Goal: Find specific page/section: Find specific page/section

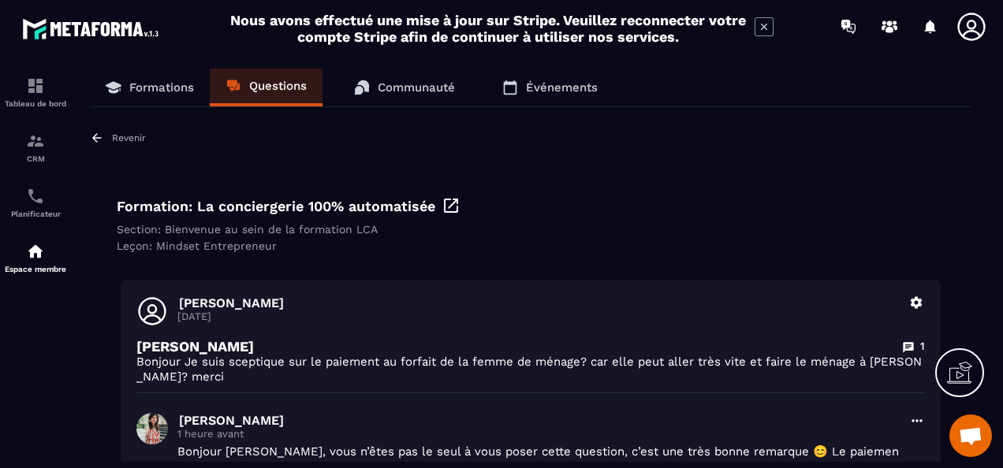
click at [282, 85] on p "Questions" at bounding box center [278, 86] width 58 height 14
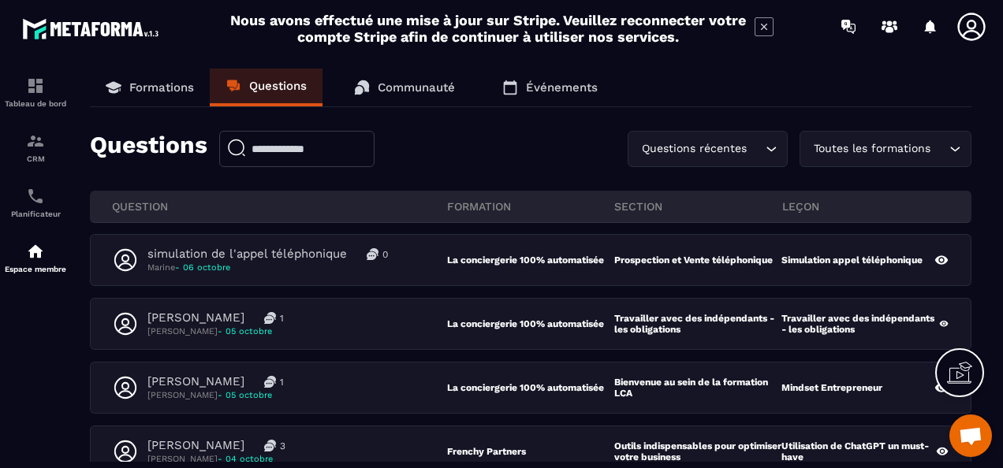
click at [952, 147] on icon "Search for option" at bounding box center [955, 149] width 16 height 16
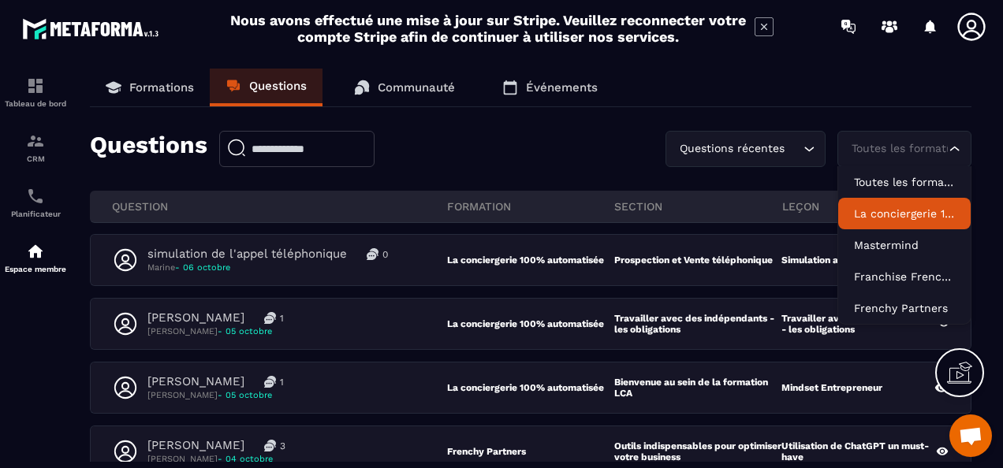
click at [899, 211] on p "La conciergerie 100% automatisée" at bounding box center [904, 214] width 101 height 16
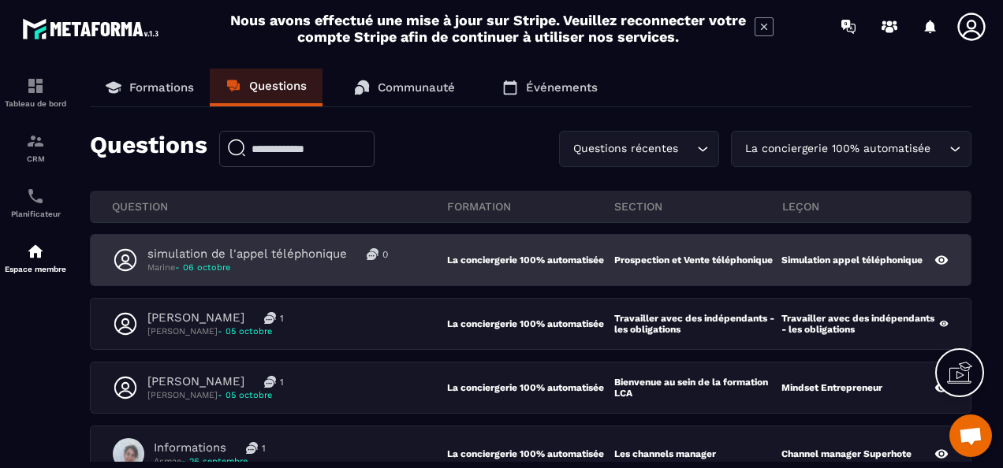
click at [416, 253] on div "simulation de l'appel téléphonique 0 Marine - [DATE]" at bounding box center [280, 260] width 334 height 27
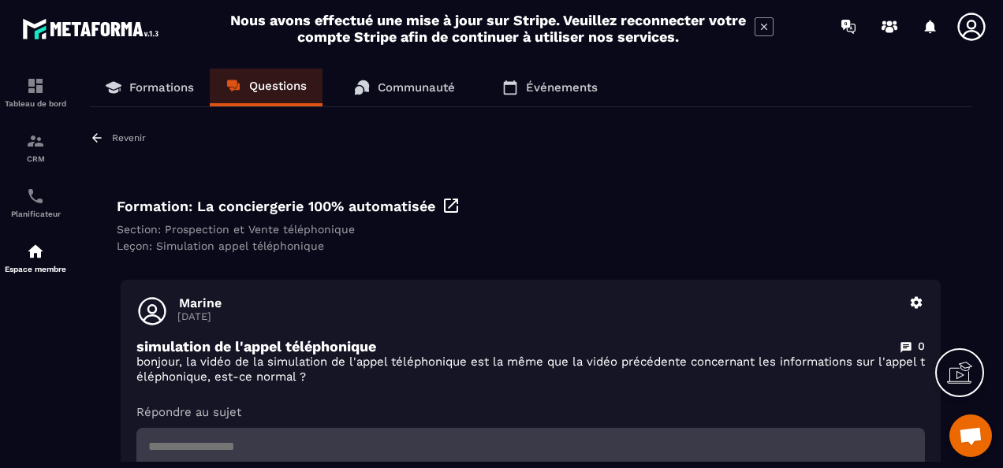
click at [266, 91] on p "Questions" at bounding box center [278, 86] width 58 height 14
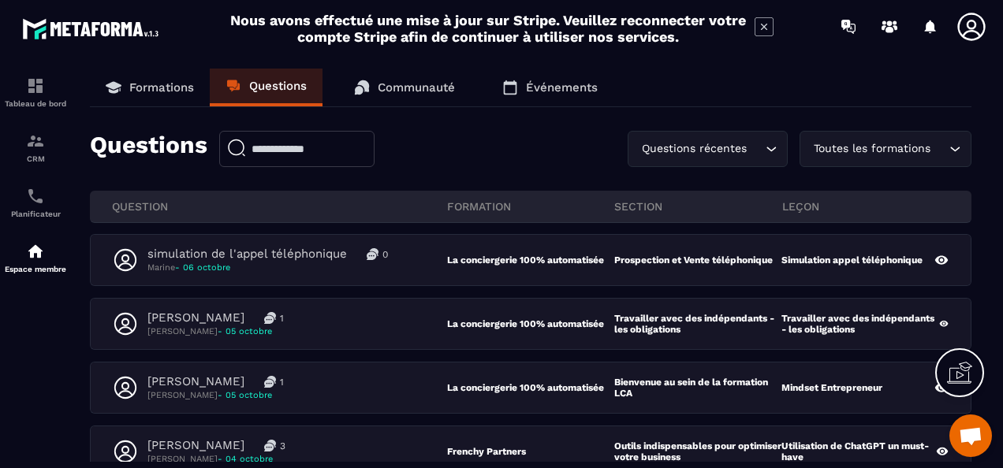
scroll to position [79, 0]
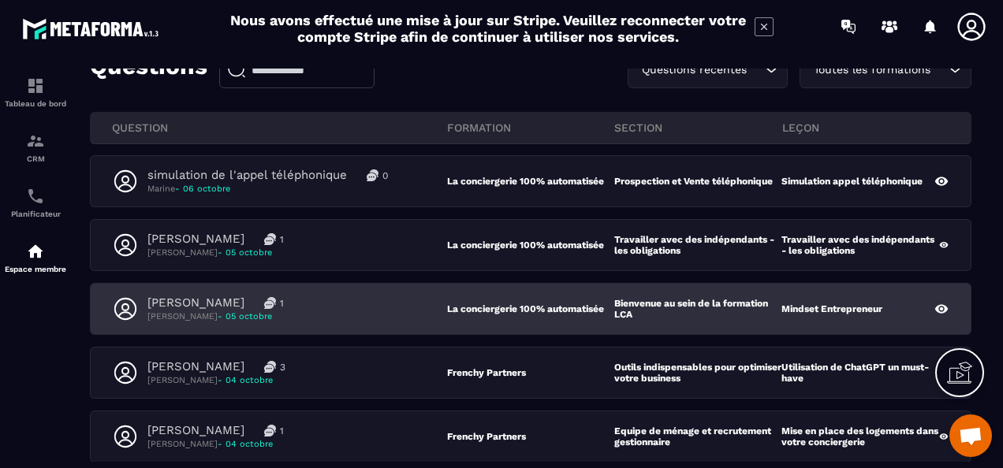
click at [356, 307] on div "[PERSON_NAME] 1 [PERSON_NAME] - [DATE]" at bounding box center [280, 309] width 334 height 27
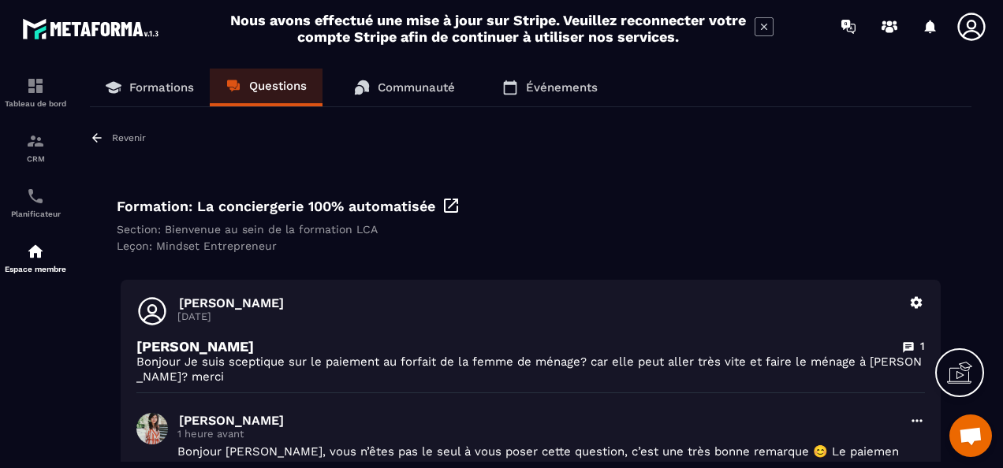
click at [250, 98] on link "Questions" at bounding box center [266, 88] width 113 height 38
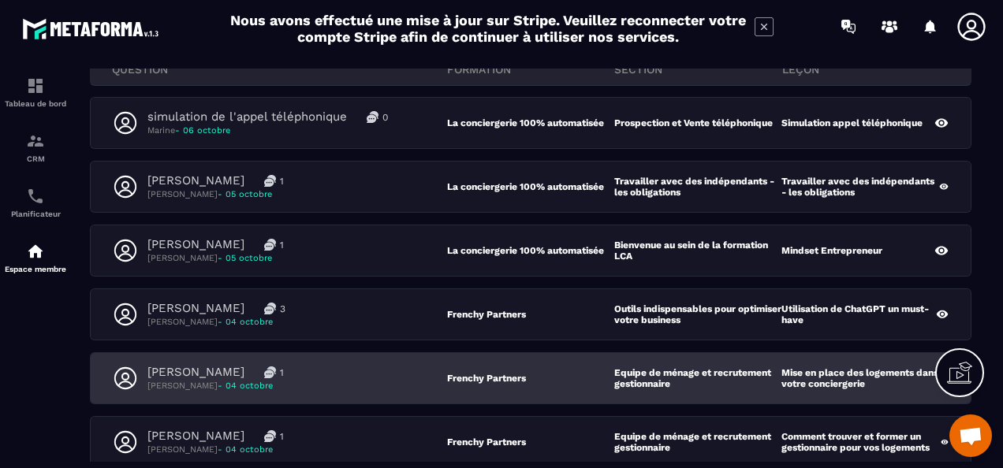
scroll to position [158, 0]
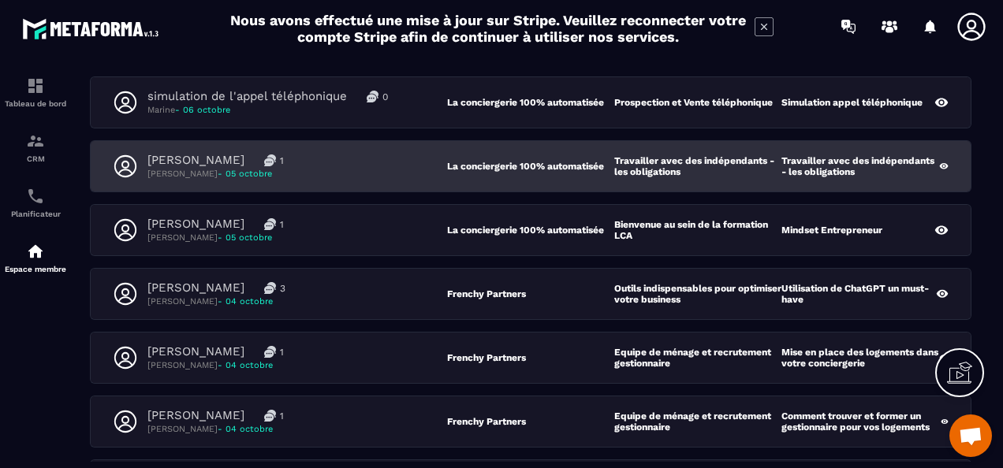
click at [382, 170] on div "[PERSON_NAME] 1 [PERSON_NAME] - [DATE]" at bounding box center [280, 166] width 334 height 27
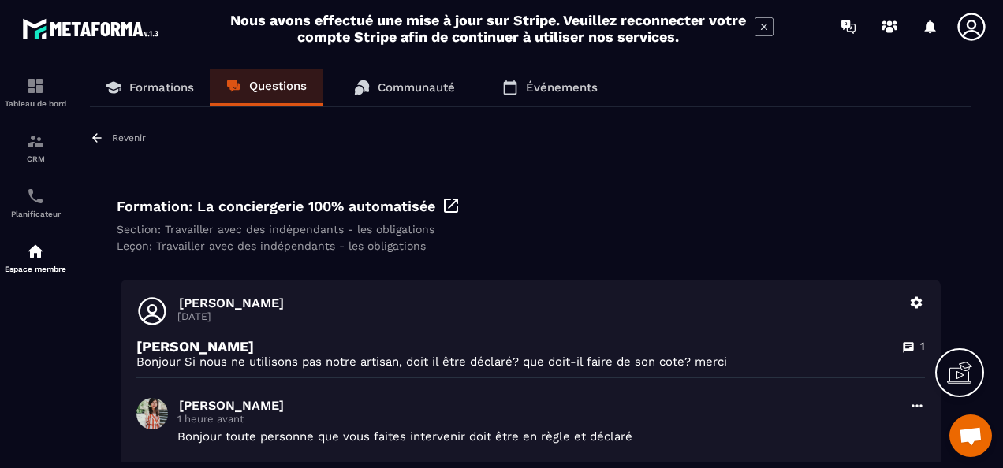
click at [272, 88] on p "Questions" at bounding box center [278, 86] width 58 height 14
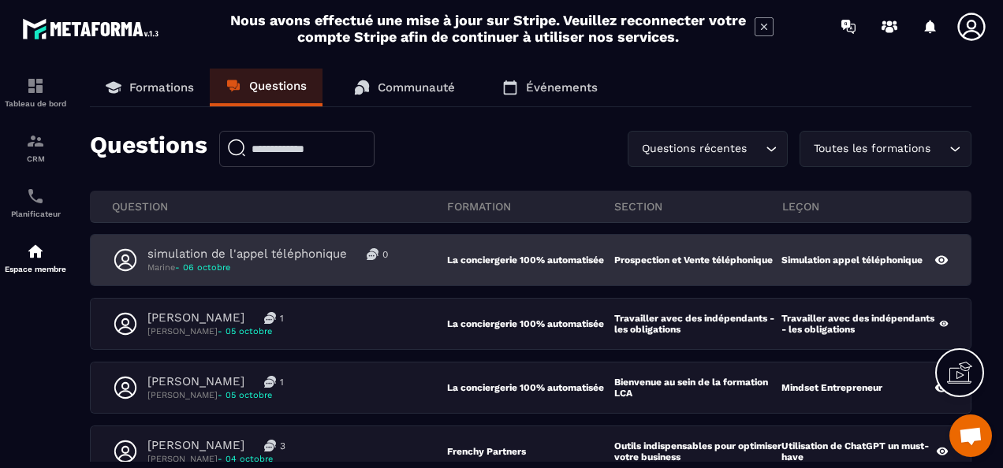
click at [405, 257] on div "simulation de l'appel téléphonique 0 Marine - [DATE]" at bounding box center [280, 260] width 334 height 27
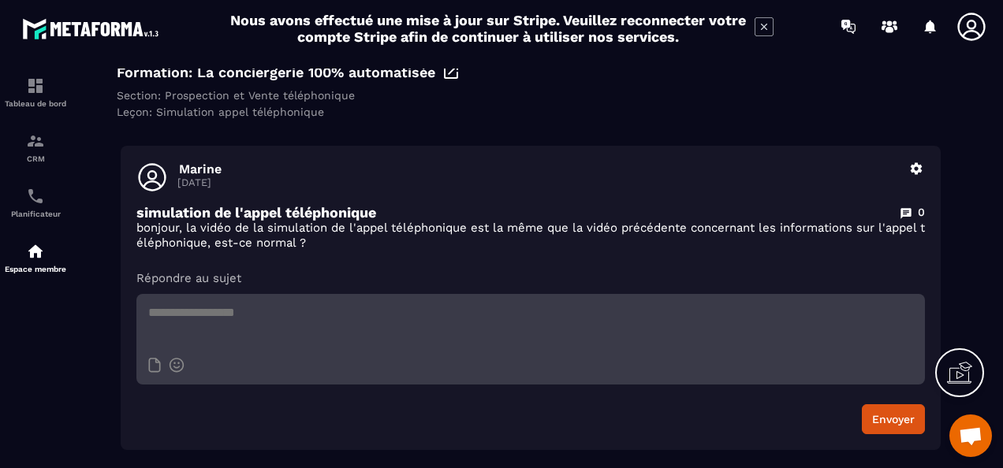
scroll to position [158, 0]
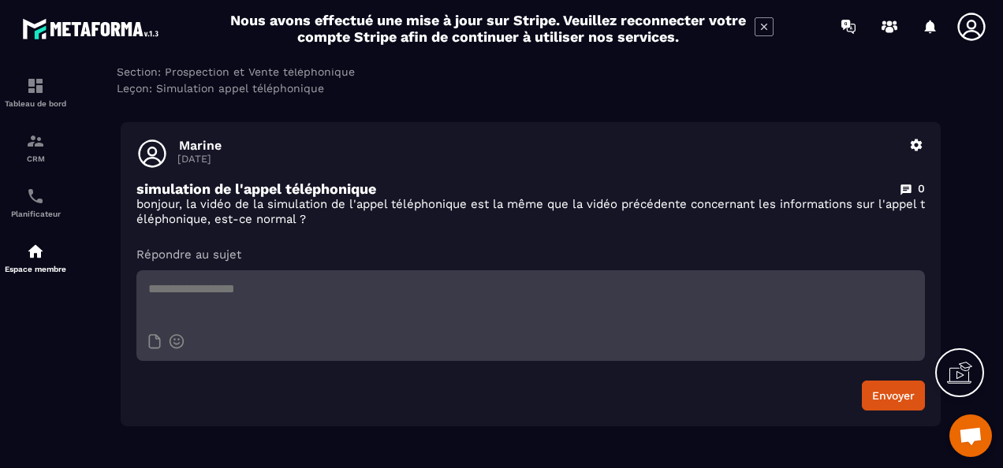
click at [457, 315] on textarea at bounding box center [530, 297] width 789 height 55
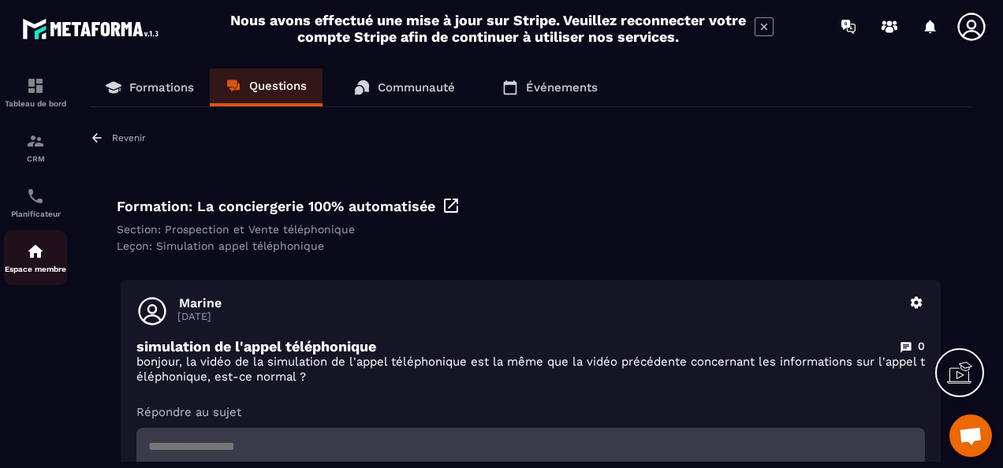
click at [36, 261] on img at bounding box center [35, 251] width 19 height 19
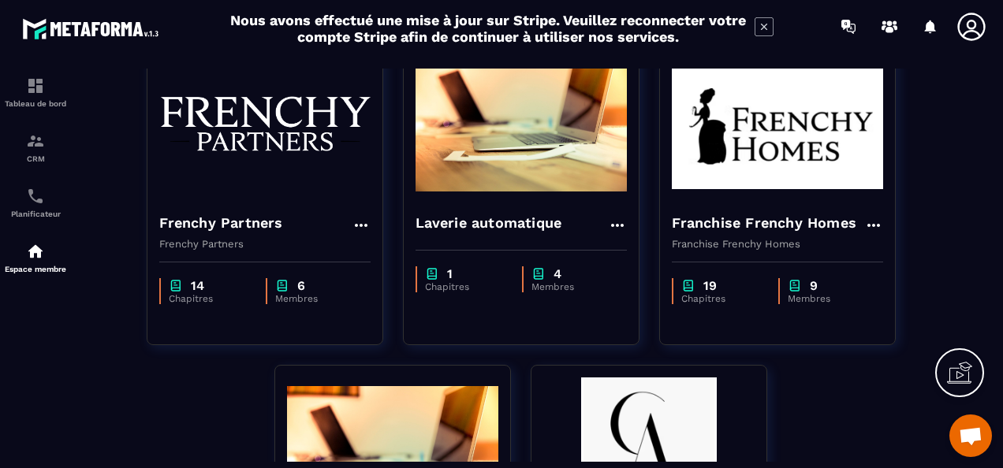
scroll to position [315, 0]
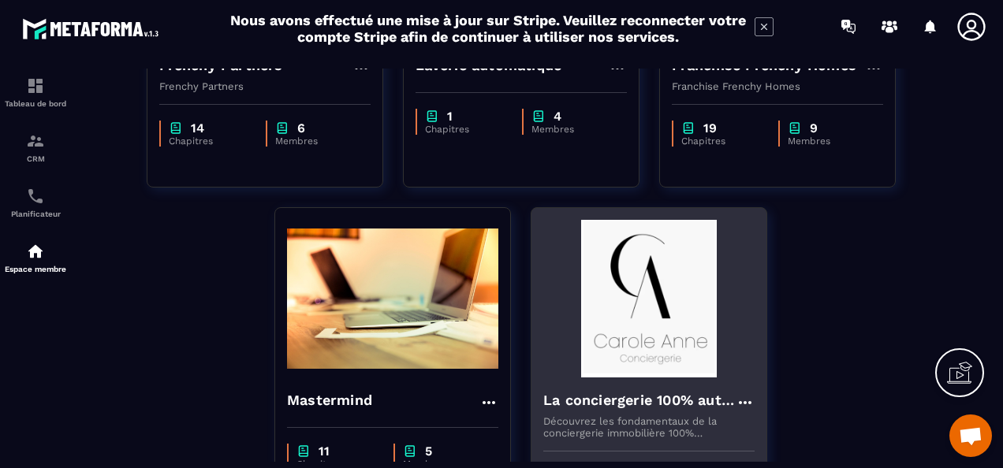
click at [649, 308] on img at bounding box center [648, 299] width 211 height 158
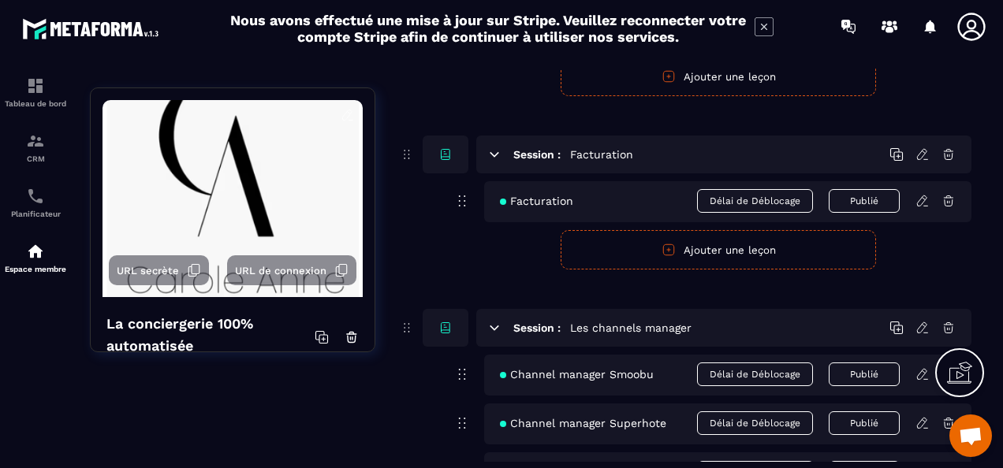
scroll to position [4889, 0]
